Goal: Task Accomplishment & Management: Complete application form

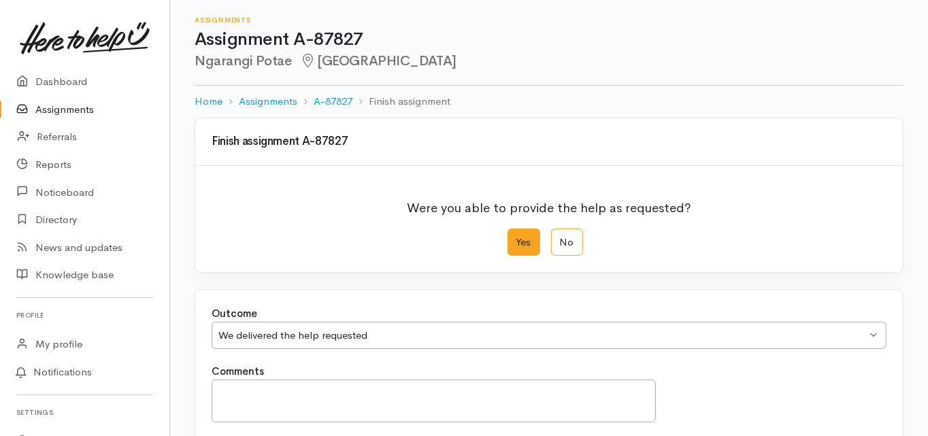
click at [194, 306] on div "Finish assignment A-87827 Were you able to provide the help as requested? Yes N…" at bounding box center [549, 347] width 758 height 458
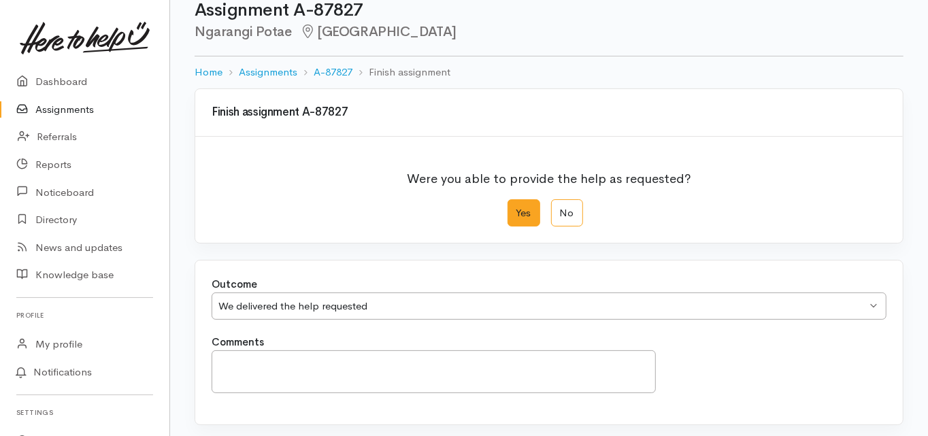
scroll to position [54, 0]
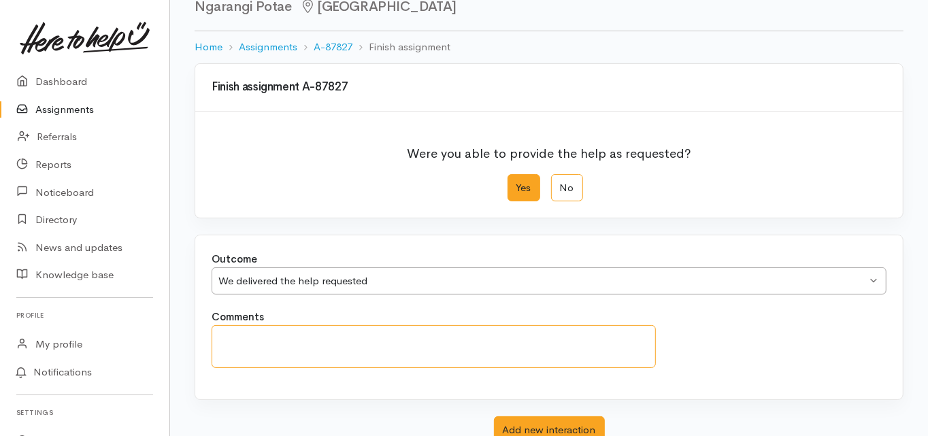
click at [232, 337] on textarea "Comments" at bounding box center [434, 346] width 444 height 43
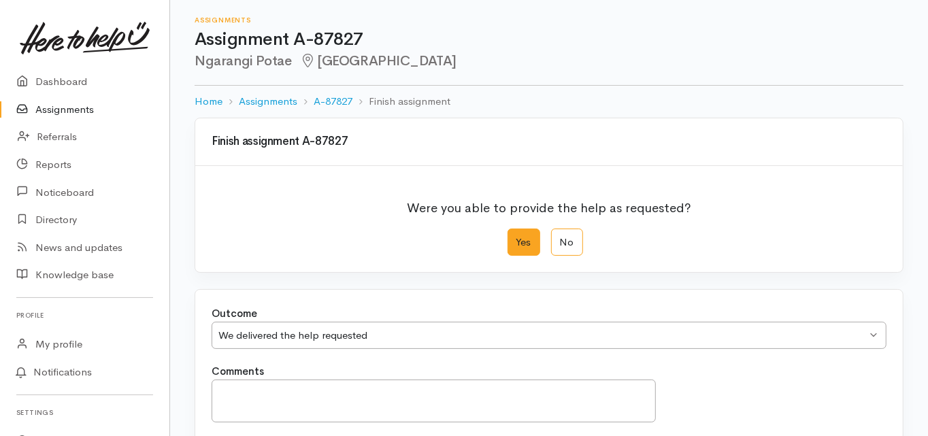
click at [193, 271] on div "Finish assignment A-87827 Were you able to provide the help as requested? Yes N…" at bounding box center [549, 347] width 758 height 458
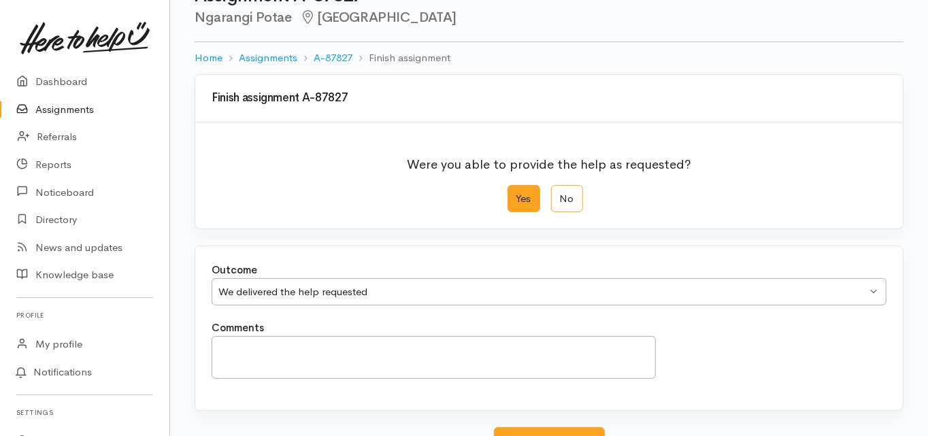
scroll to position [109, 0]
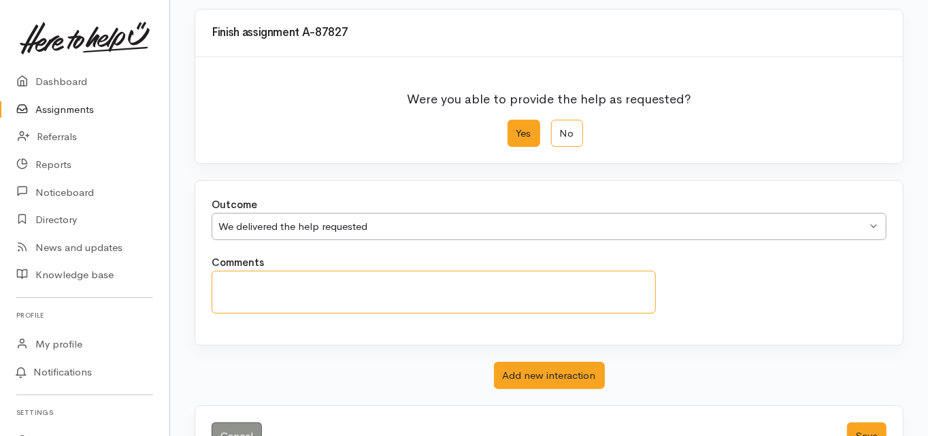
click at [235, 281] on textarea "Comments" at bounding box center [434, 292] width 444 height 43
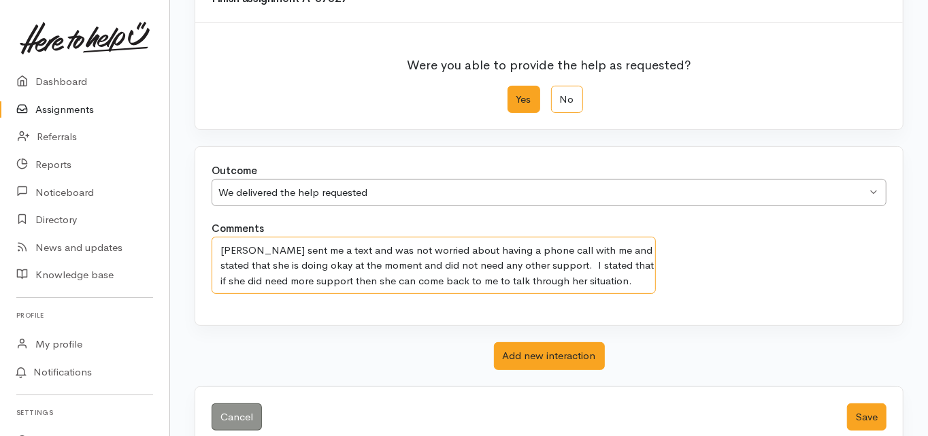
scroll to position [163, 0]
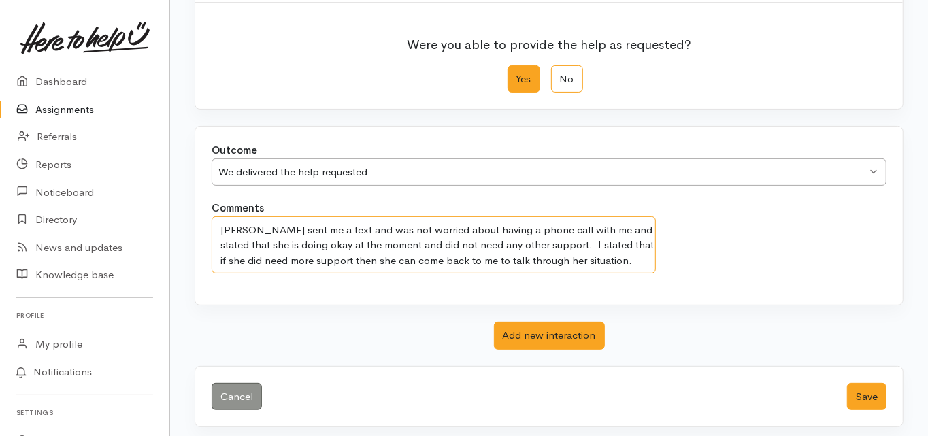
drag, startPoint x: 611, startPoint y: 256, endPoint x: 212, endPoint y: 221, distance: 400.8
click at [212, 221] on textarea "[PERSON_NAME] sent me a text and was not worried about having a phone call with…" at bounding box center [434, 244] width 444 height 57
type textarea "[PERSON_NAME] sent me a text and was not worried about having a phone call with…"
click at [859, 397] on button "Save" at bounding box center [866, 397] width 39 height 28
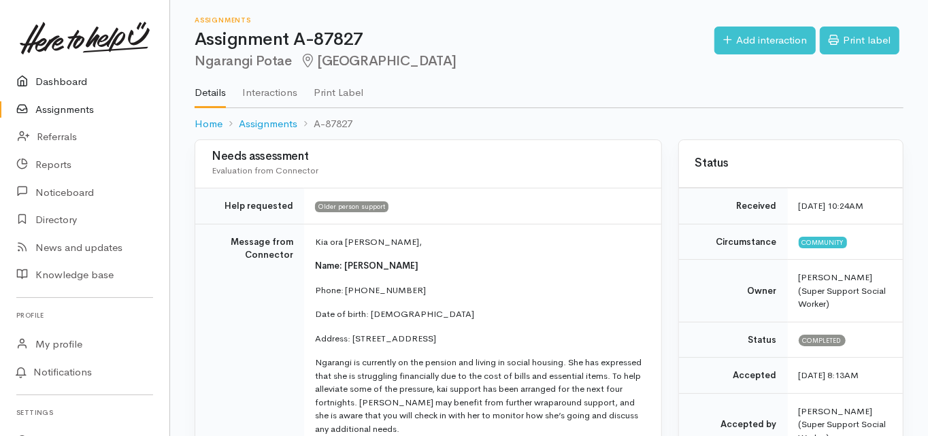
click at [71, 82] on link "Dashboard" at bounding box center [84, 82] width 169 height 28
